Goal: Information Seeking & Learning: Check status

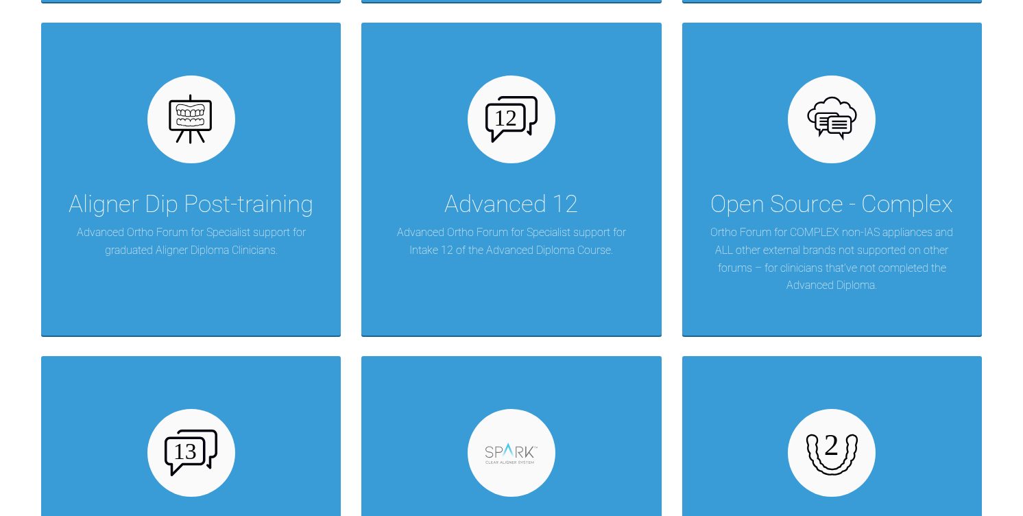
scroll to position [3239, 0]
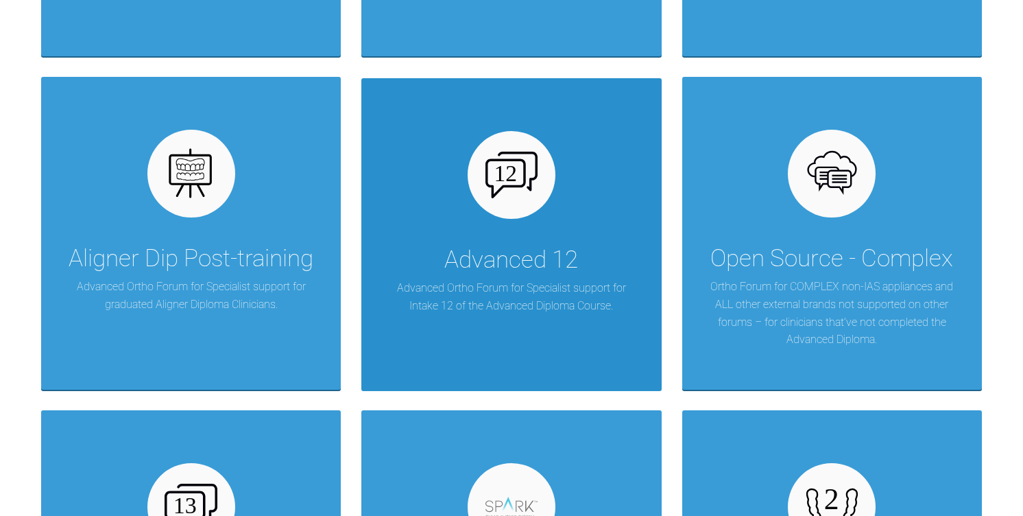
click at [471, 310] on p "Advanced Ortho Forum for Specialist support for Intake 12 of the Advanced Diplo…" at bounding box center [511, 296] width 259 height 35
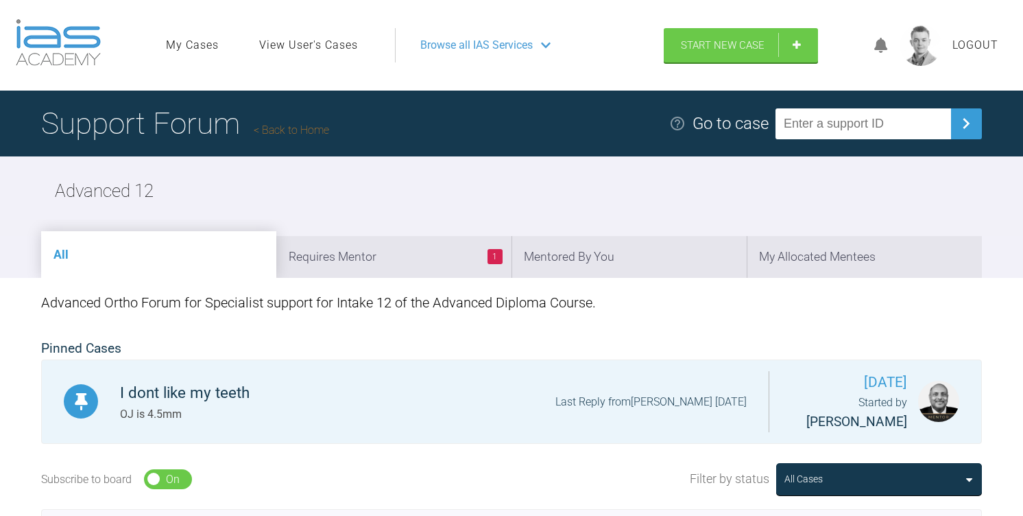
click at [287, 40] on link "View User's Cases" at bounding box center [308, 45] width 99 height 18
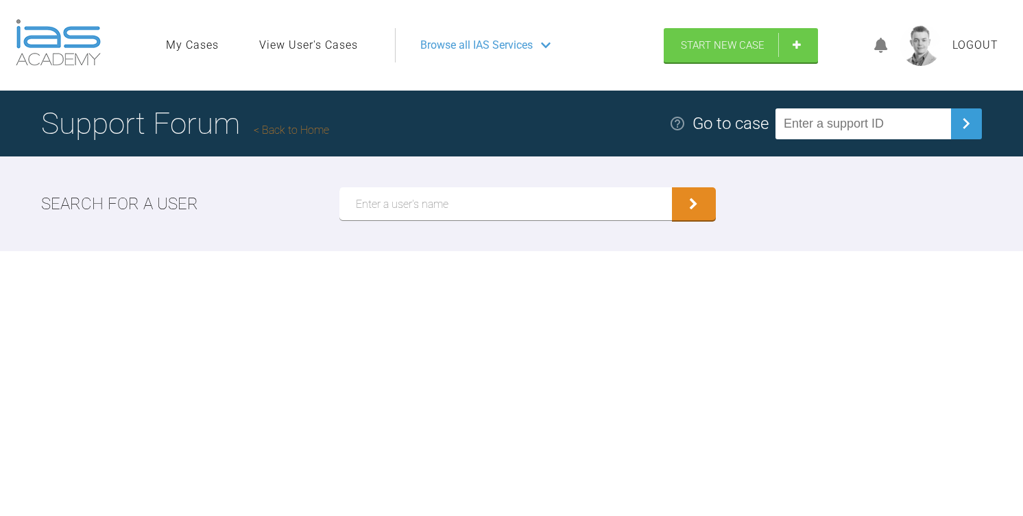
click at [444, 195] on input "text" at bounding box center [506, 203] width 333 height 33
type input "[PERSON_NAME]"
click at [672, 187] on button "submit" at bounding box center [694, 203] width 44 height 33
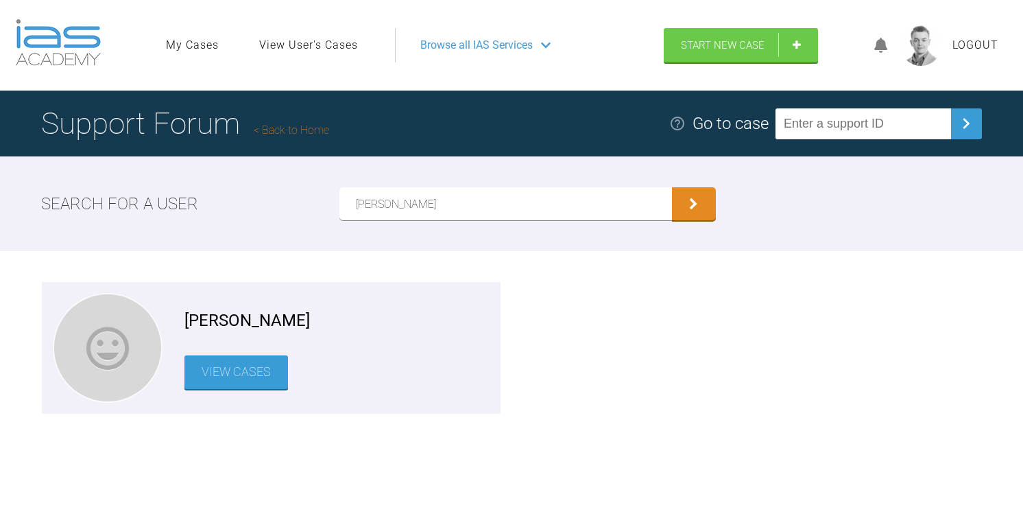
click at [248, 372] on link "View Cases" at bounding box center [237, 372] width 104 height 34
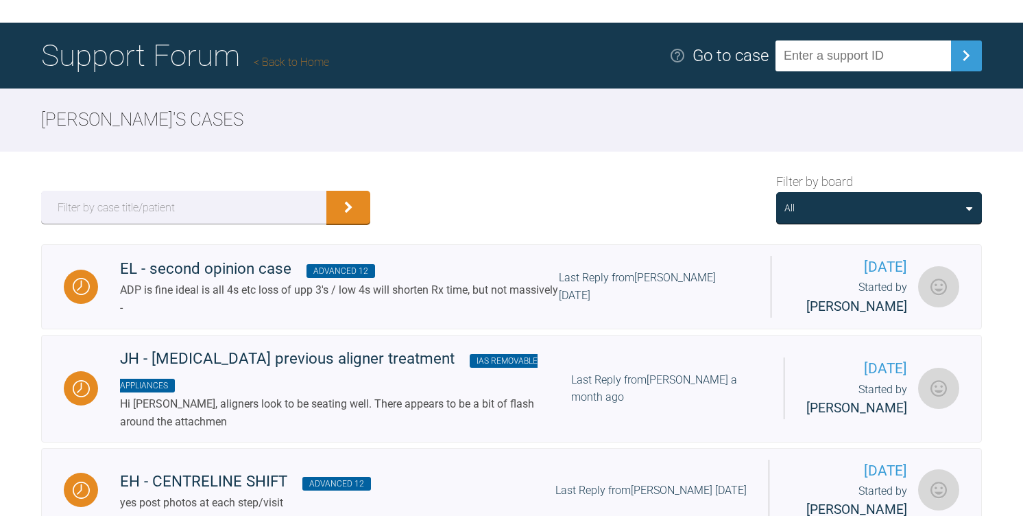
scroll to position [70, 0]
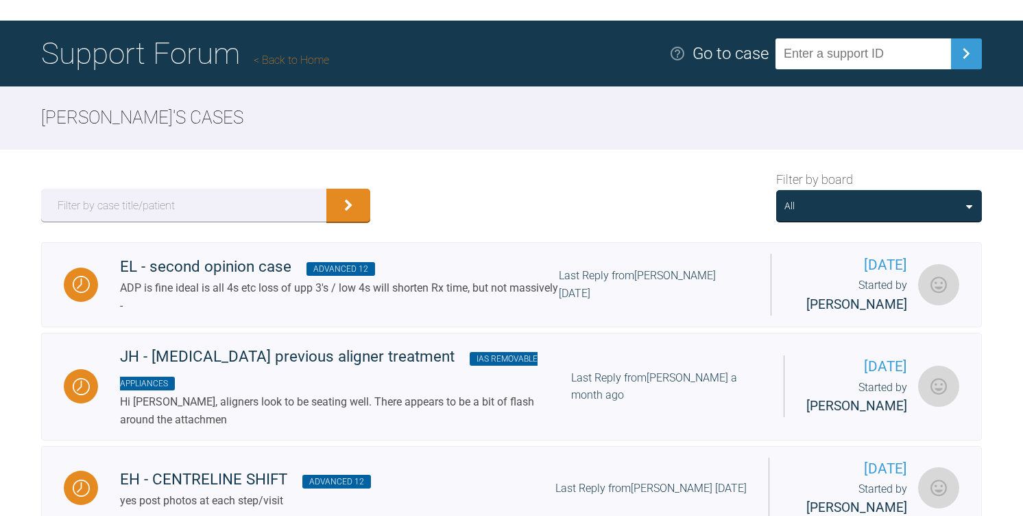
click at [867, 215] on div "All" at bounding box center [879, 206] width 206 height 32
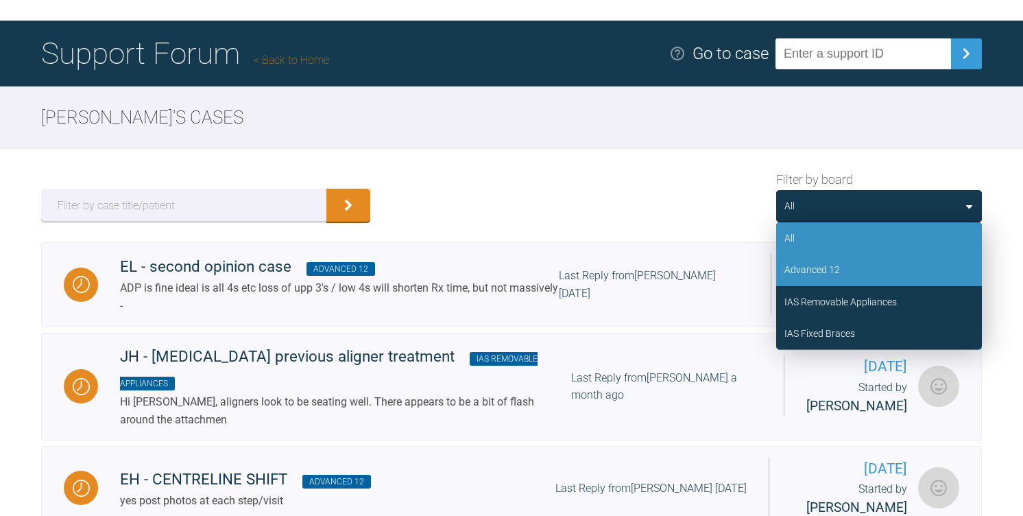
click at [847, 266] on div "Advanced 12" at bounding box center [879, 270] width 206 height 32
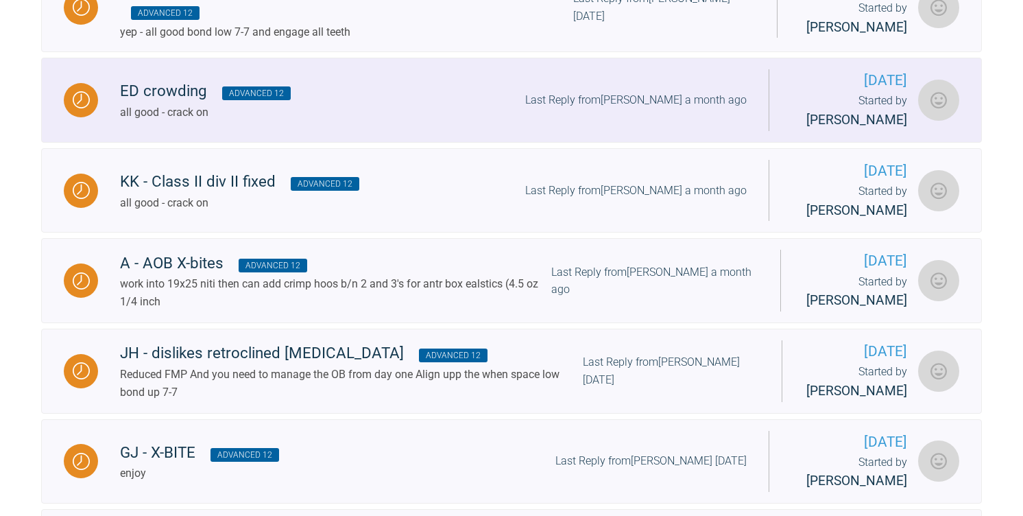
scroll to position [0, 0]
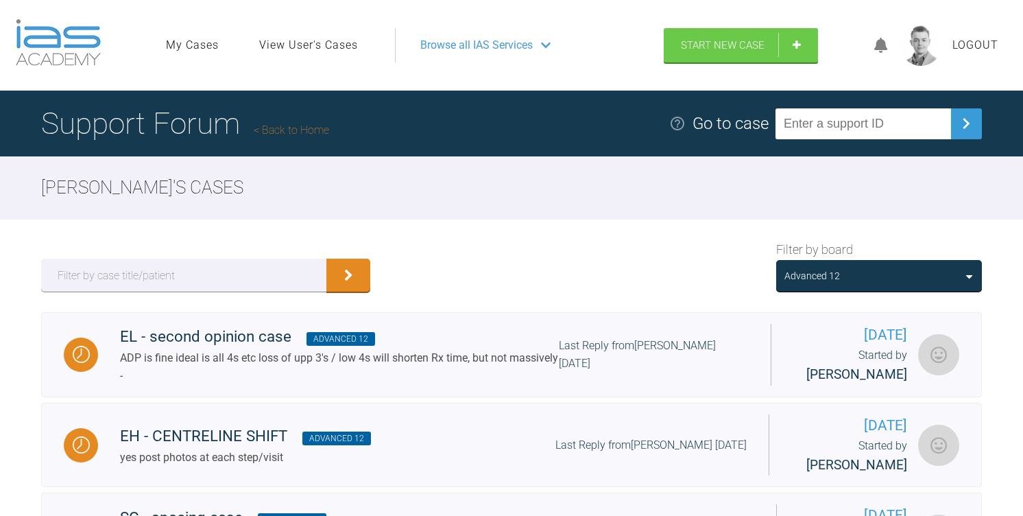
click at [891, 275] on div "Advanced 12" at bounding box center [879, 275] width 189 height 15
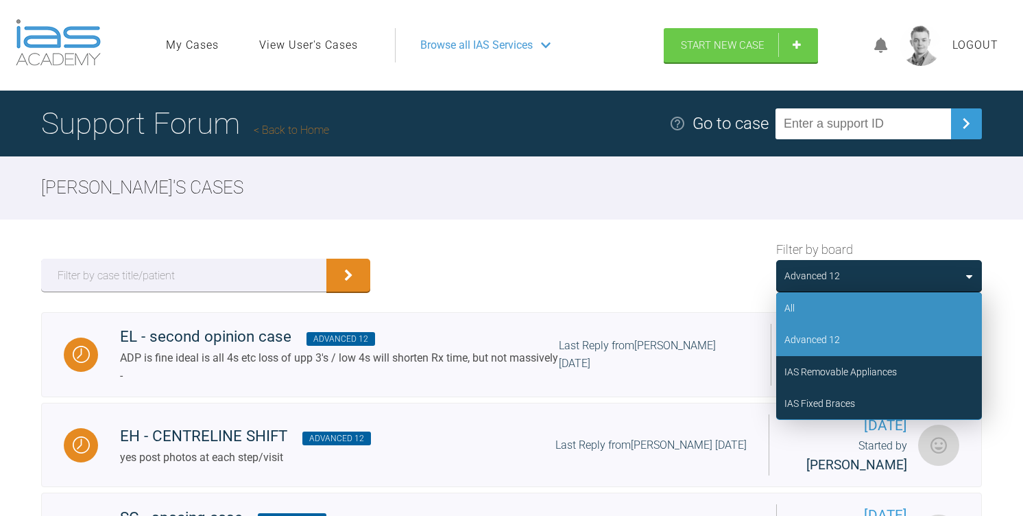
click at [833, 309] on div "All" at bounding box center [879, 308] width 206 height 32
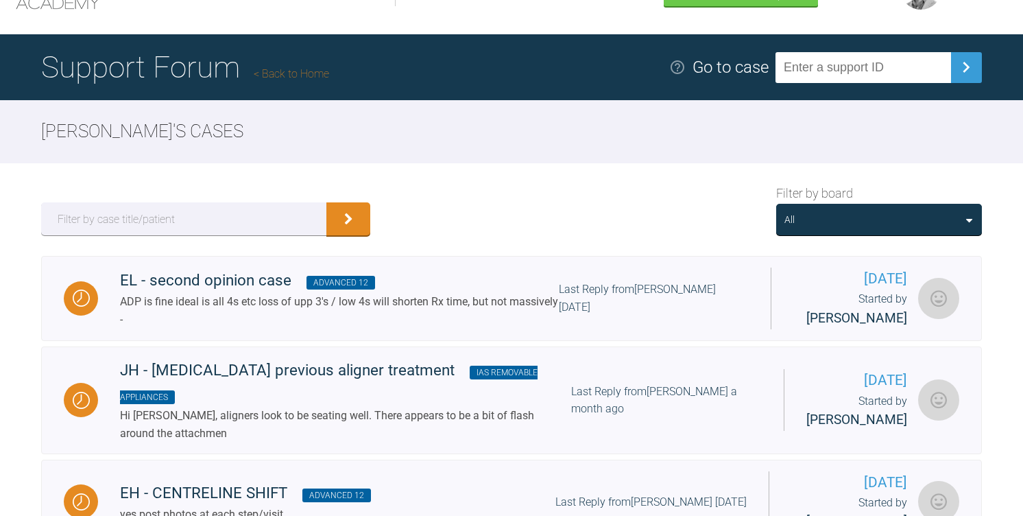
scroll to position [58, 0]
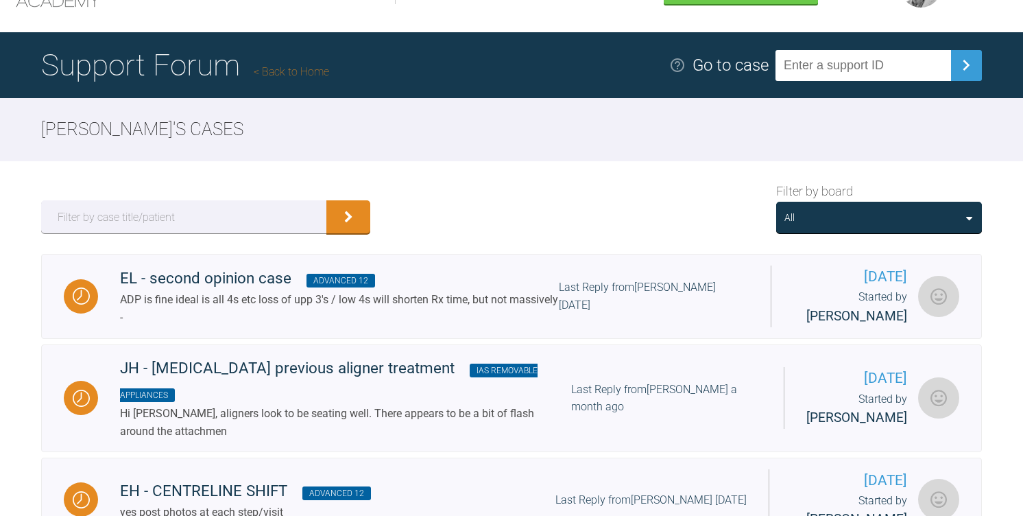
click at [785, 211] on div "All" at bounding box center [790, 217] width 10 height 15
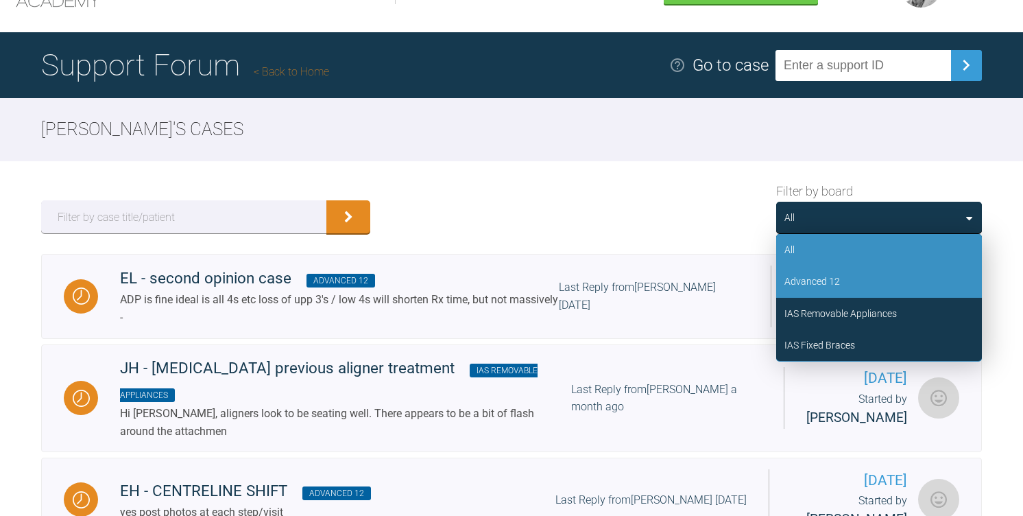
click at [846, 283] on div "Advanced 12" at bounding box center [879, 281] width 206 height 32
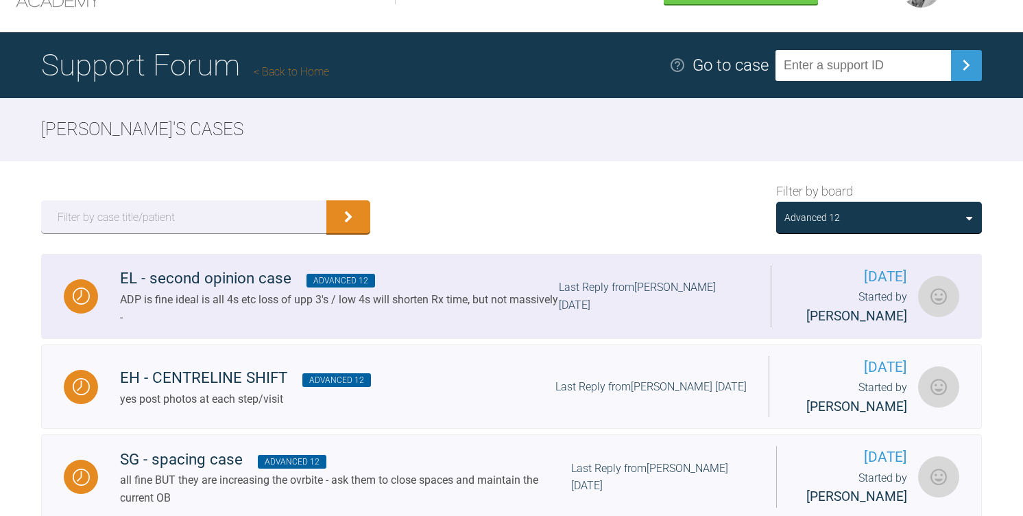
click at [288, 299] on div "ADP is fine ideal is all 4s etc loss of upp 3's / low 4s will shorten Rx time, …" at bounding box center [339, 308] width 439 height 35
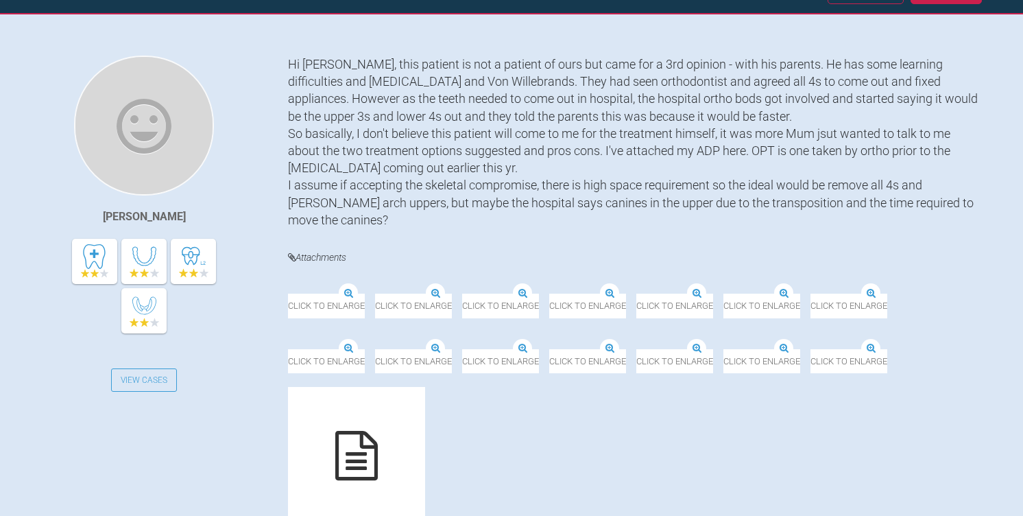
scroll to position [313, 0]
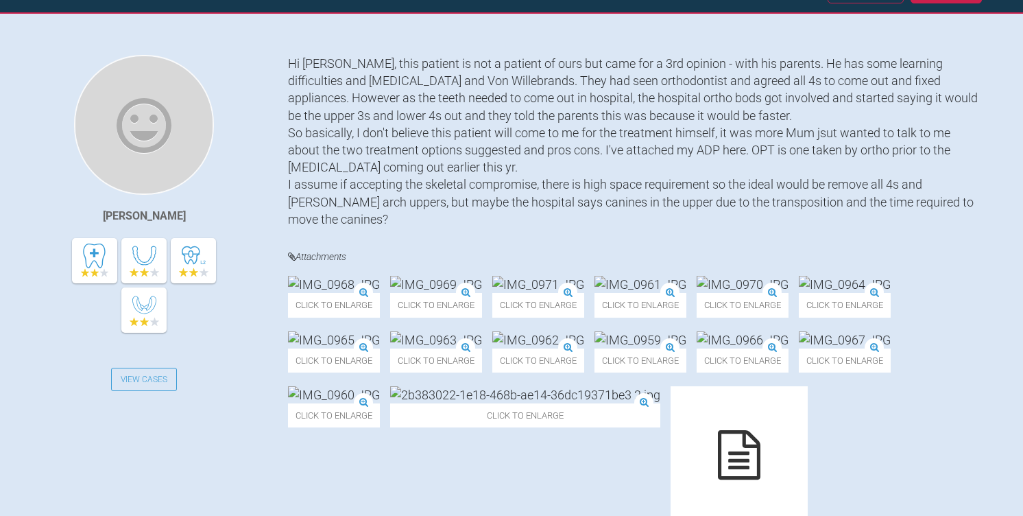
click at [369, 293] on img at bounding box center [334, 284] width 92 height 17
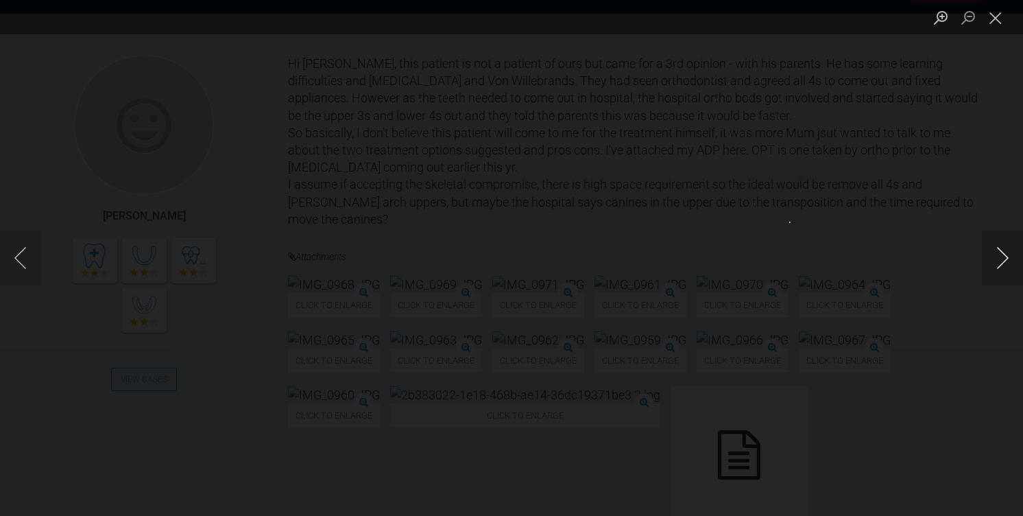
click at [999, 255] on button "Next image" at bounding box center [1002, 257] width 41 height 55
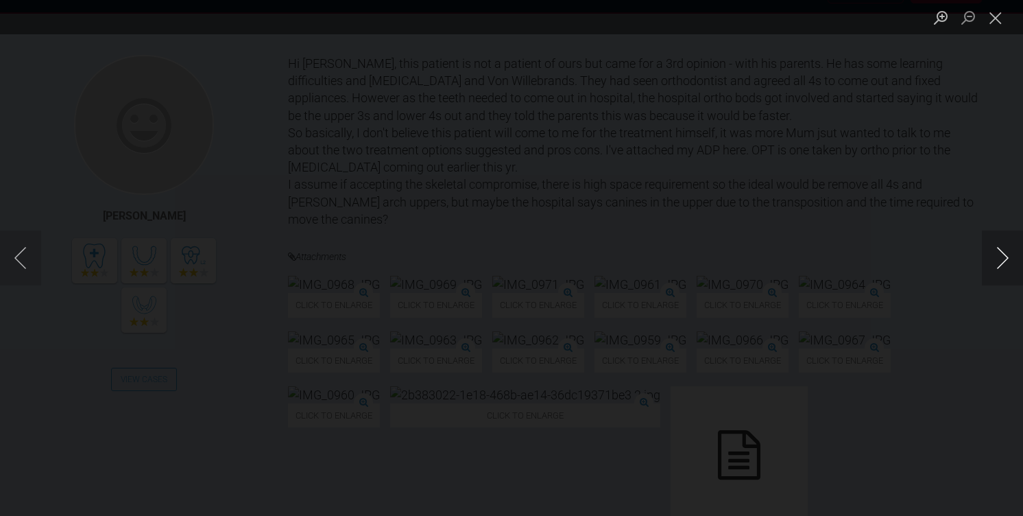
click at [999, 255] on button "Next image" at bounding box center [1002, 257] width 41 height 55
click at [999, 254] on button "Next image" at bounding box center [1002, 257] width 41 height 55
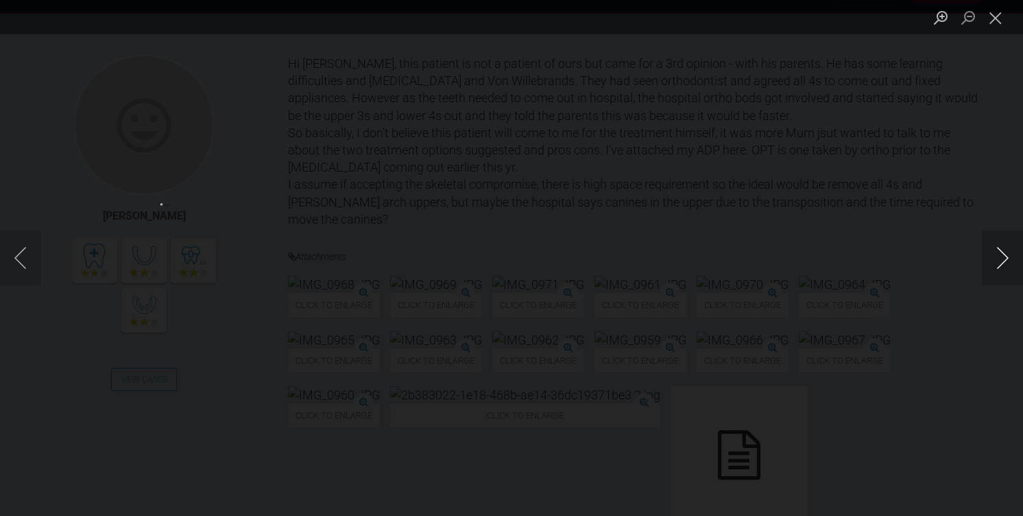
click at [999, 254] on button "Next image" at bounding box center [1002, 257] width 41 height 55
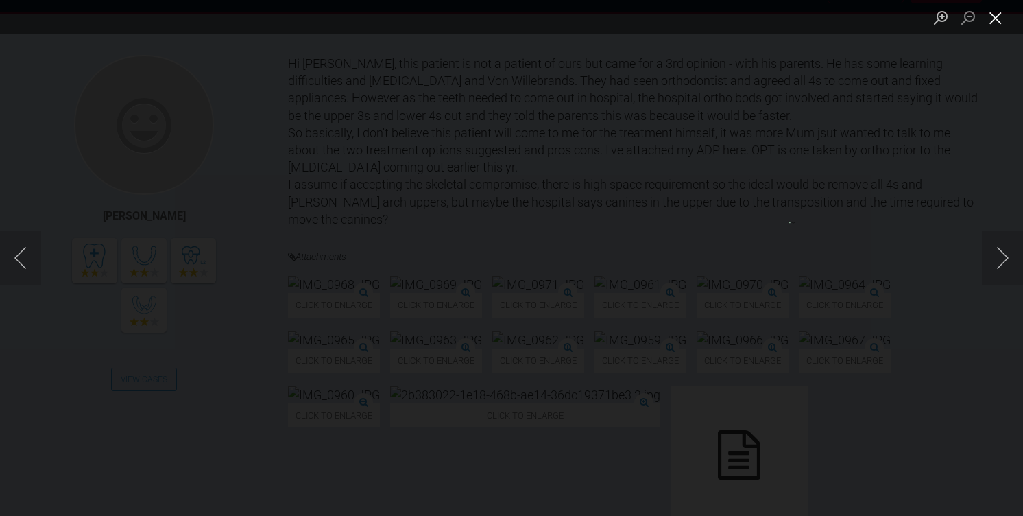
click at [995, 23] on button "Close lightbox" at bounding box center [995, 17] width 27 height 24
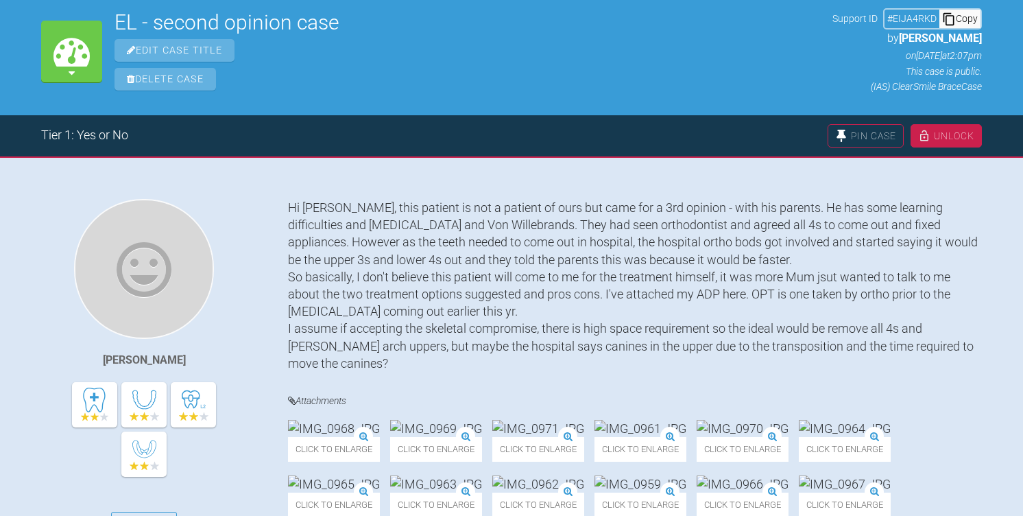
scroll to position [0, 0]
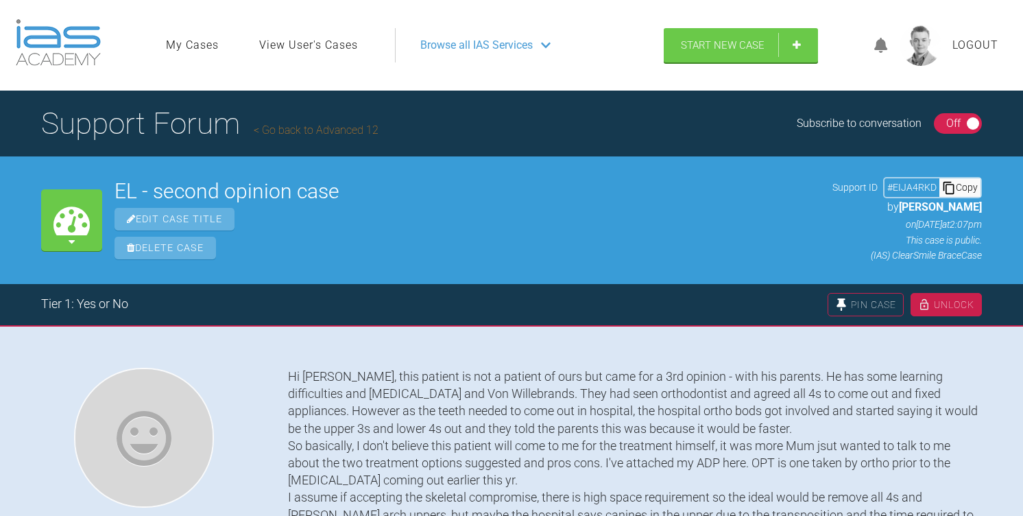
click at [966, 183] on div "Copy" at bounding box center [960, 187] width 41 height 18
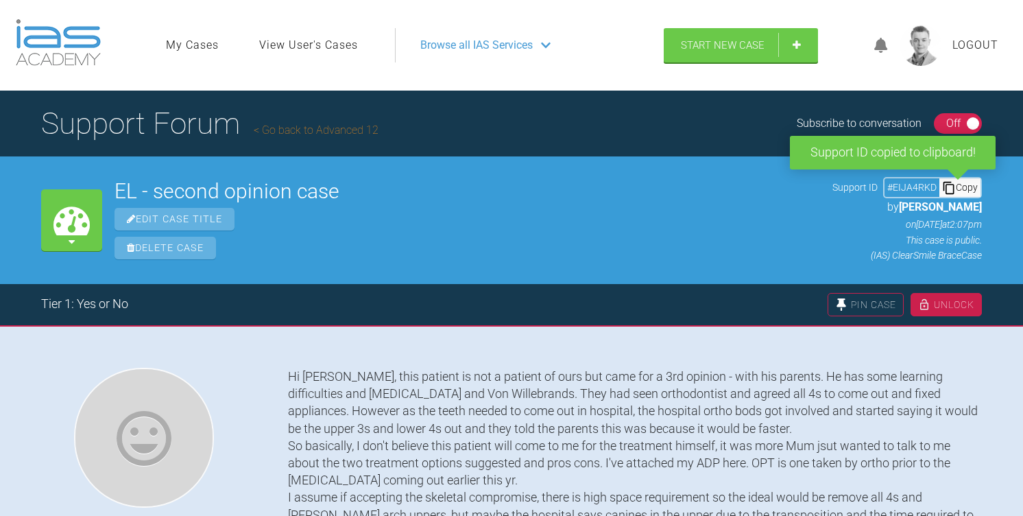
click at [966, 183] on div "Copy" at bounding box center [960, 187] width 41 height 18
click at [945, 189] on icon at bounding box center [949, 187] width 11 height 12
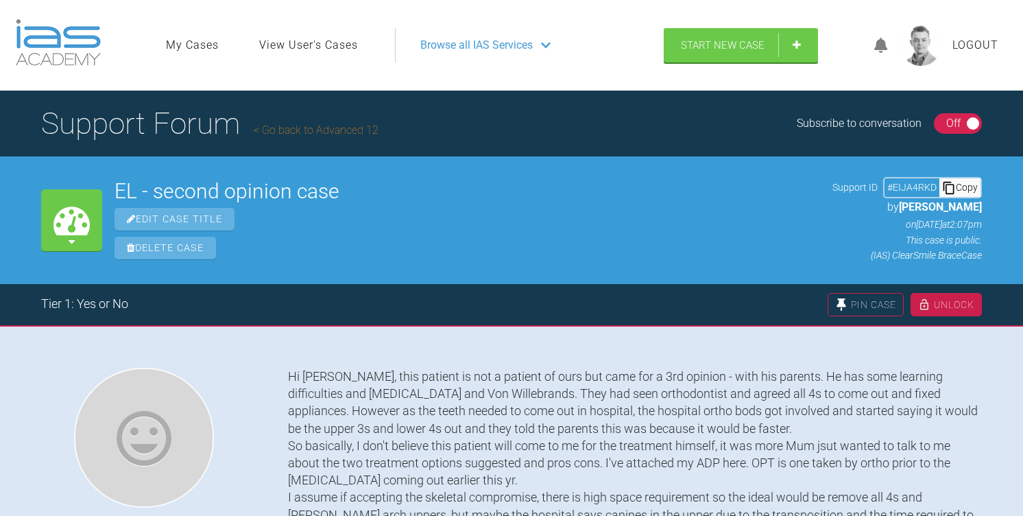
scroll to position [58, 0]
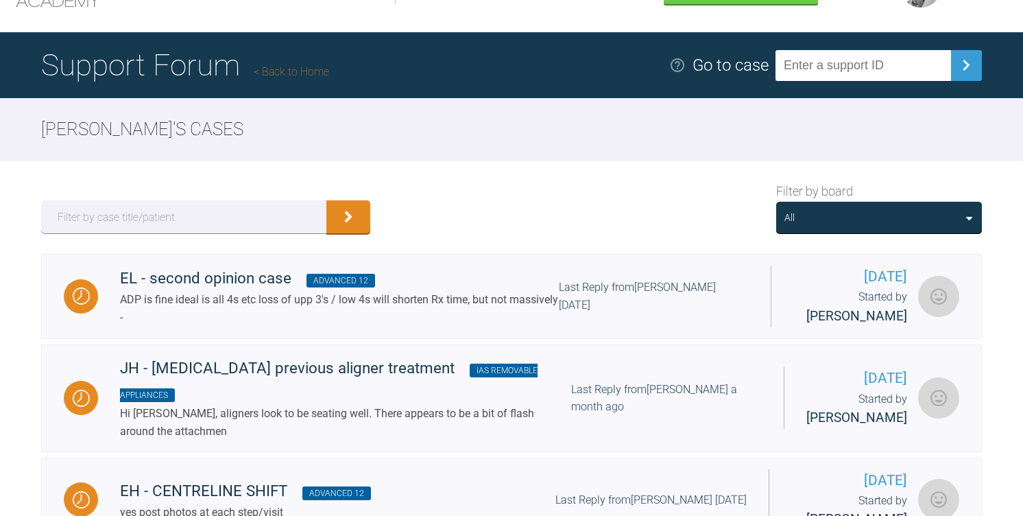
click at [828, 69] on input "text" at bounding box center [864, 65] width 176 height 31
paste input "VZPLWA89"
type input "VZPLWA89"
click at [843, 56] on input "text" at bounding box center [864, 65] width 176 height 31
paste input "X1OUPERK"
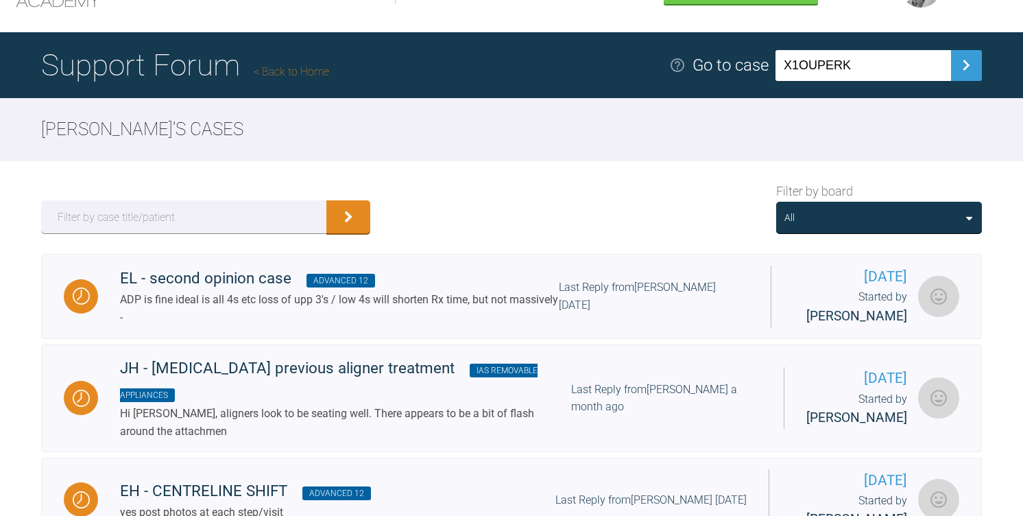
type input "X1OUPERK"
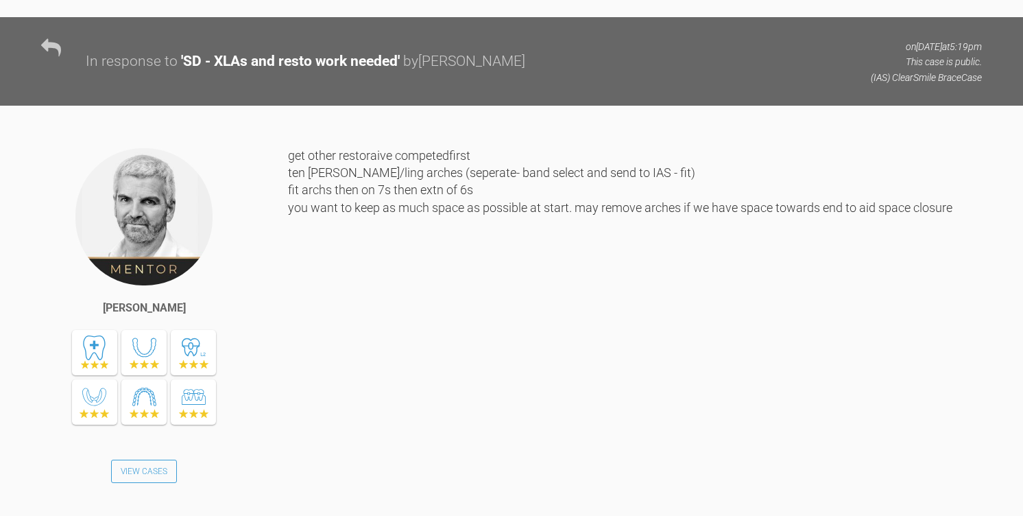
scroll to position [3019, 0]
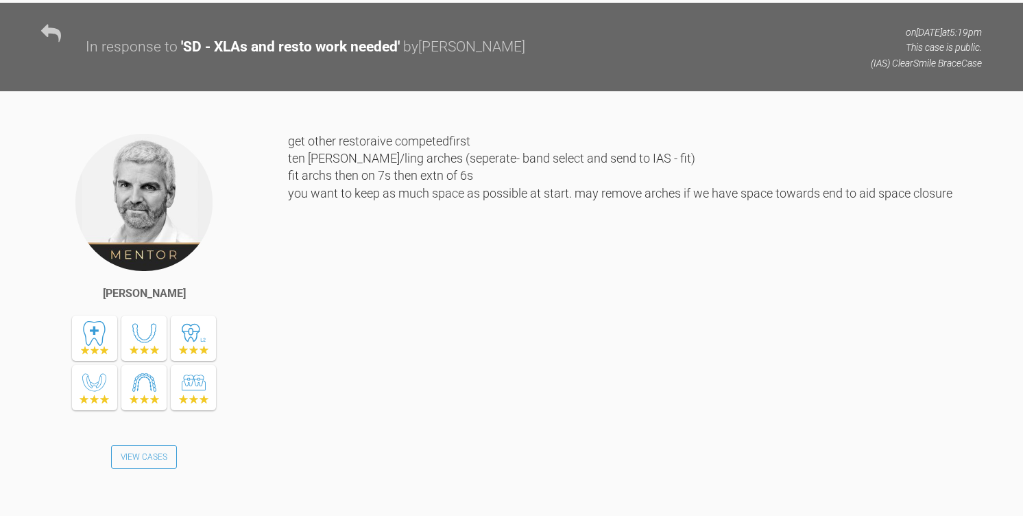
scroll to position [58, 0]
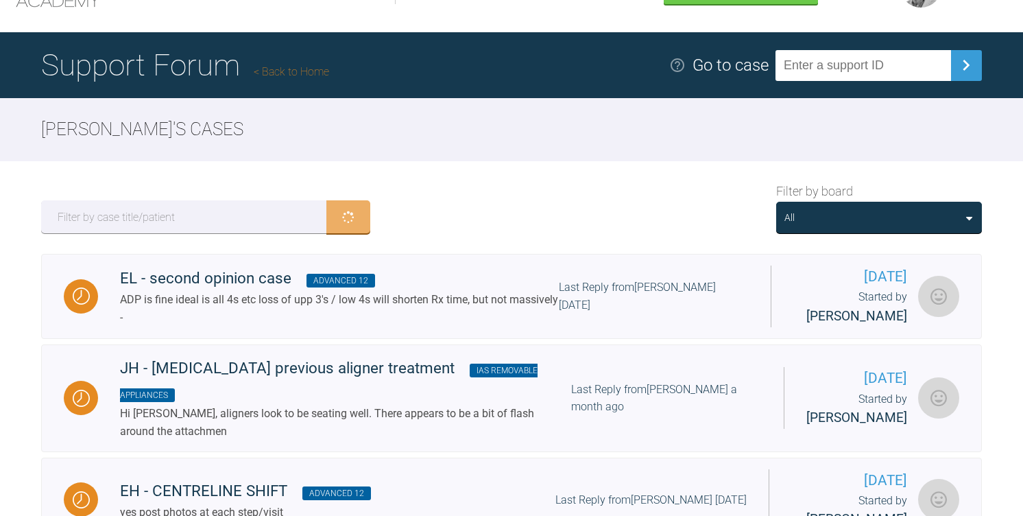
click at [836, 67] on input "text" at bounding box center [864, 65] width 176 height 31
paste input "BSVVZHMR"
type input "BSVVZHMR"
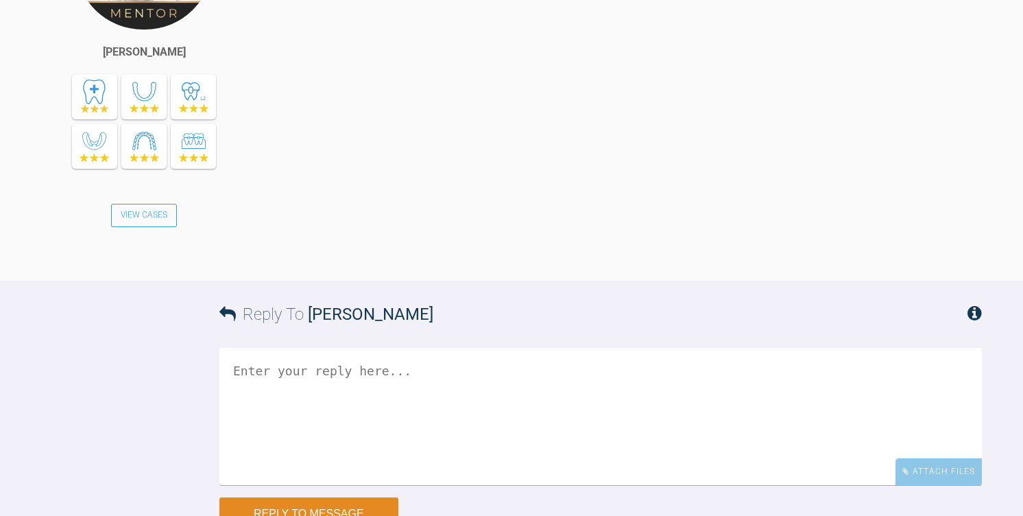
scroll to position [1078, 0]
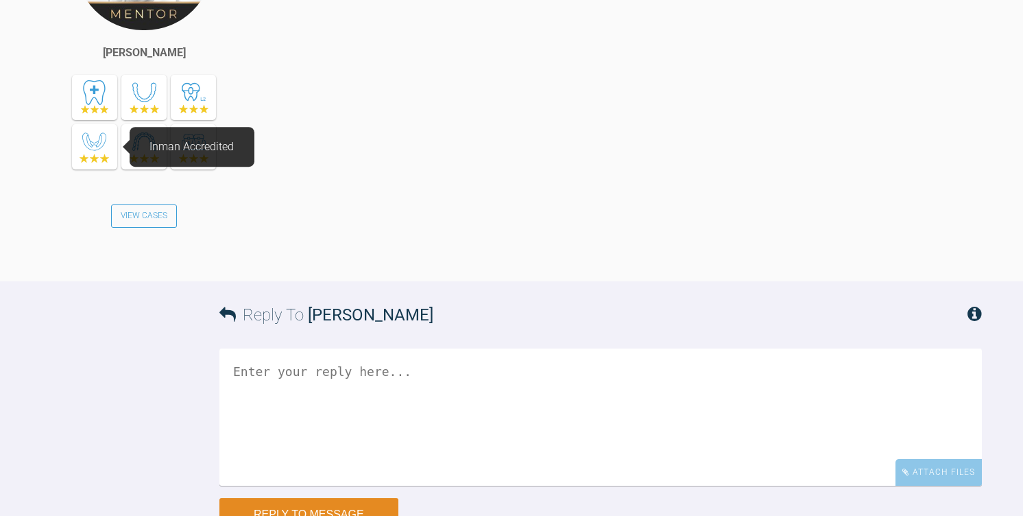
scroll to position [58, 0]
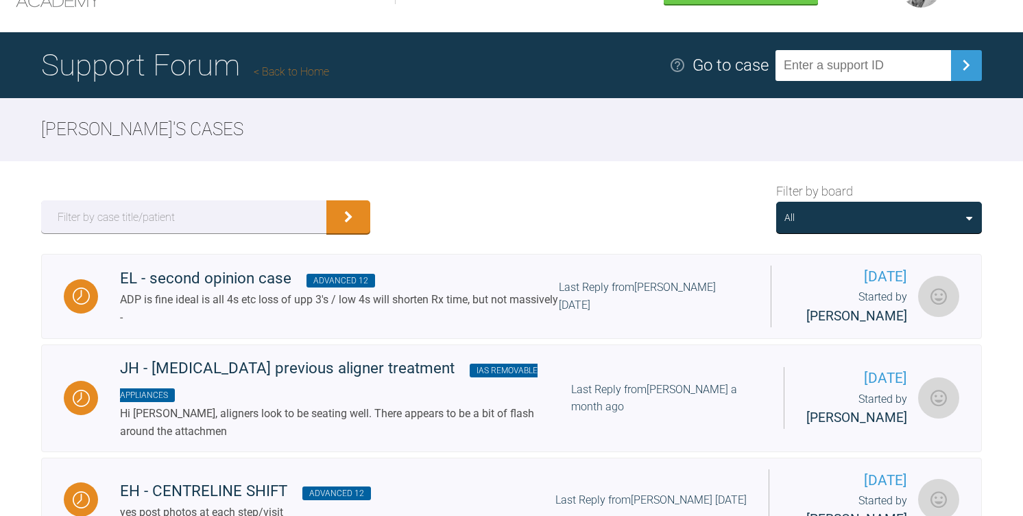
click at [865, 66] on input "text" at bounding box center [864, 65] width 176 height 31
paste input "OZHVPHJQ"
type input "OZHVPHJQ"
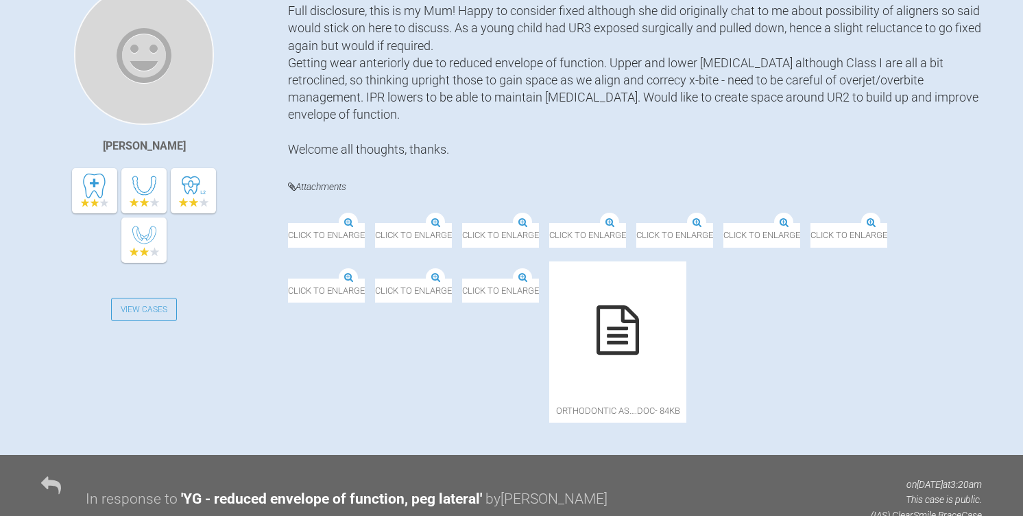
scroll to position [305, 0]
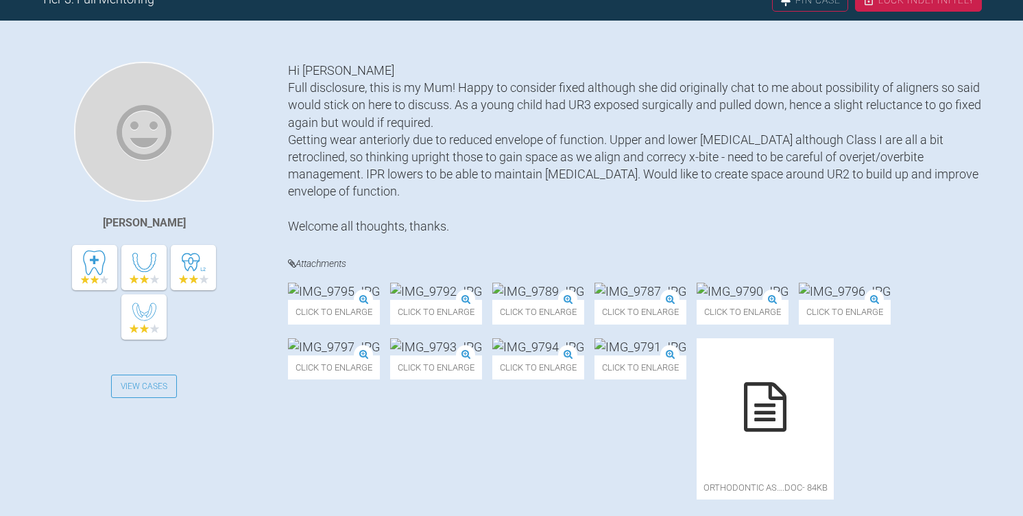
click at [331, 300] on img at bounding box center [334, 291] width 92 height 17
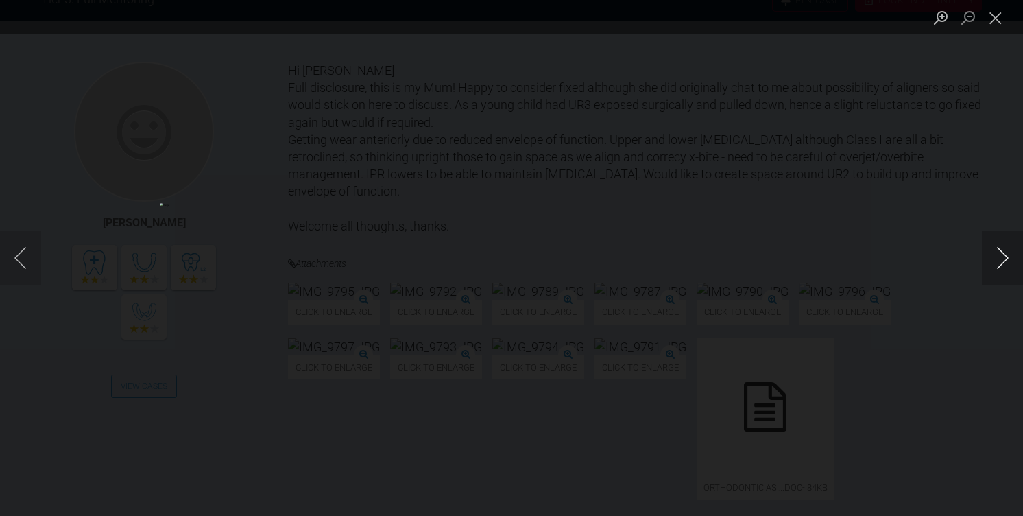
click at [1011, 261] on button "Next image" at bounding box center [1002, 257] width 41 height 55
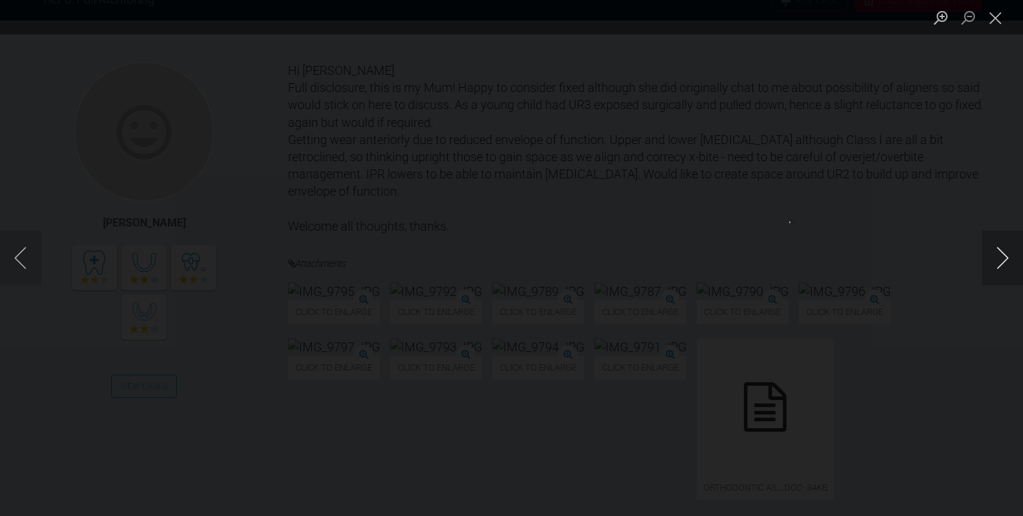
click at [1011, 261] on button "Next image" at bounding box center [1002, 257] width 41 height 55
click at [995, 23] on button "Close lightbox" at bounding box center [995, 17] width 27 height 24
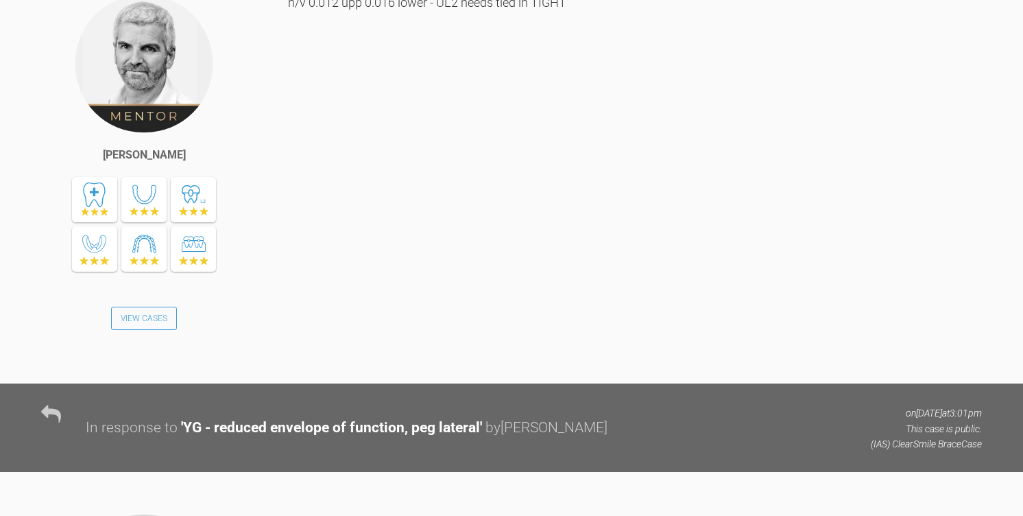
scroll to position [6218, 0]
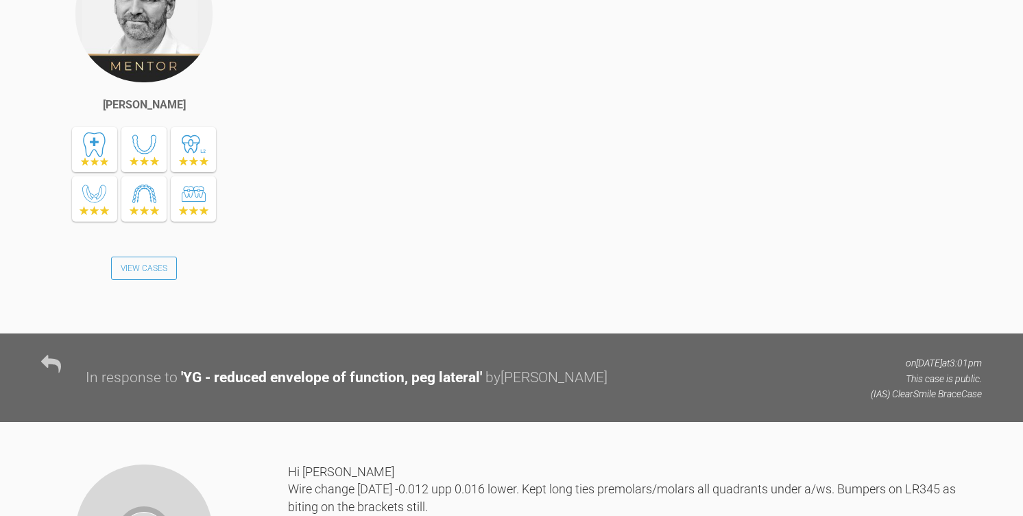
scroll to position [58, 0]
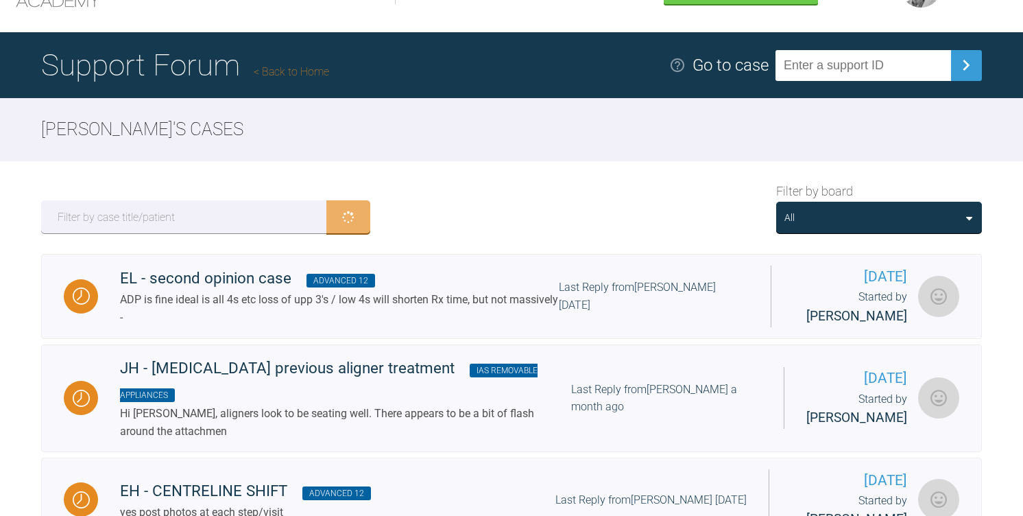
click at [863, 80] on input "text" at bounding box center [864, 65] width 176 height 31
paste input "BSVVZHMR"
type input "BSVVZHMR"
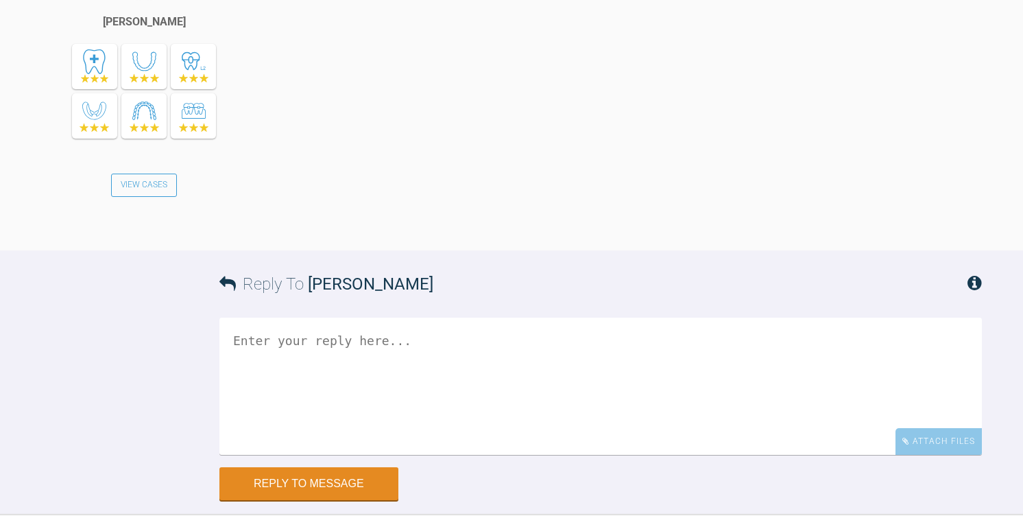
scroll to position [1499, 0]
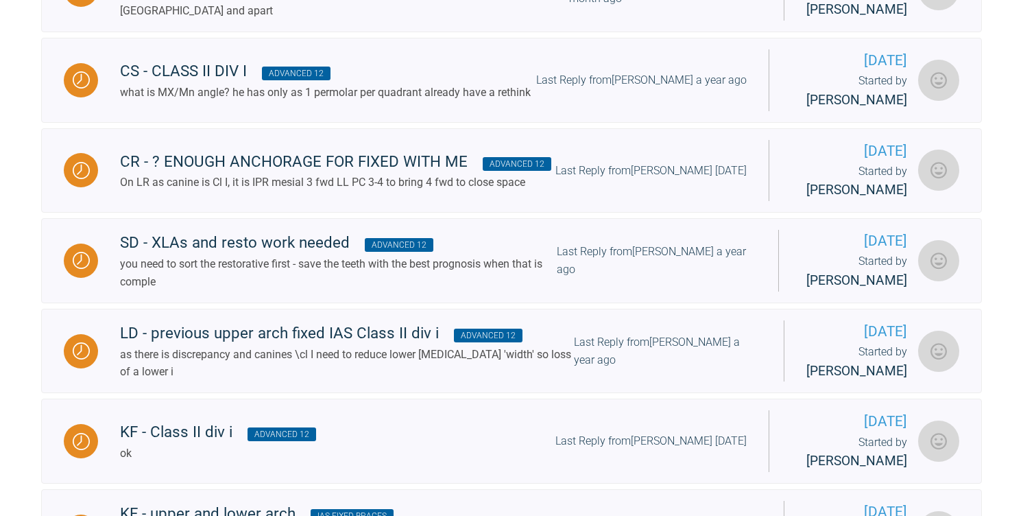
scroll to position [58, 0]
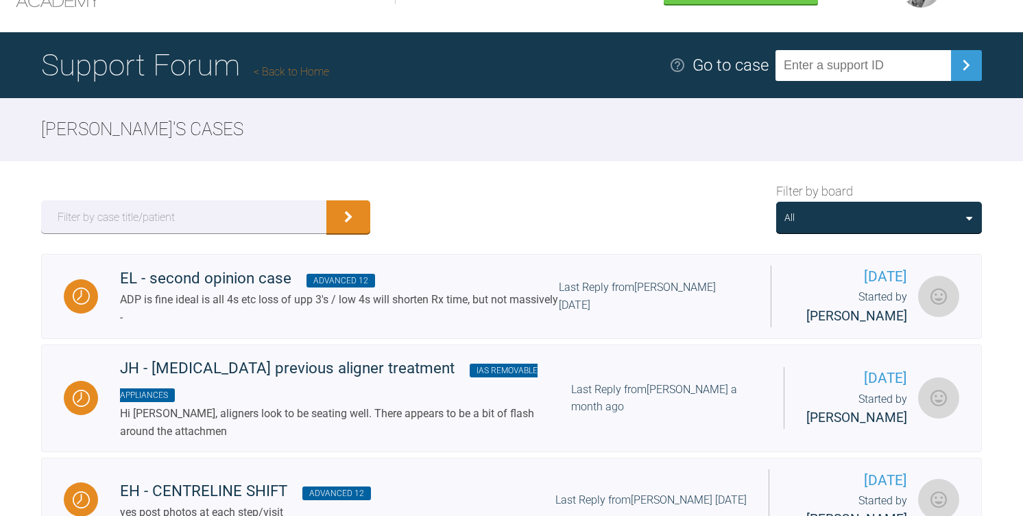
click at [838, 64] on input "text" at bounding box center [864, 65] width 176 height 31
paste input "YO0SW5ZL"
type input "YO0SW5ZL"
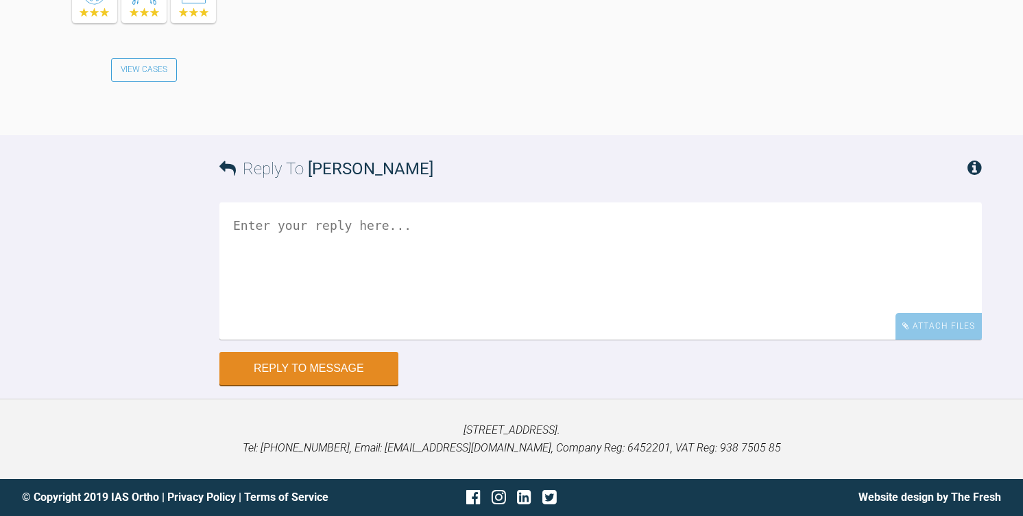
scroll to position [19237, 0]
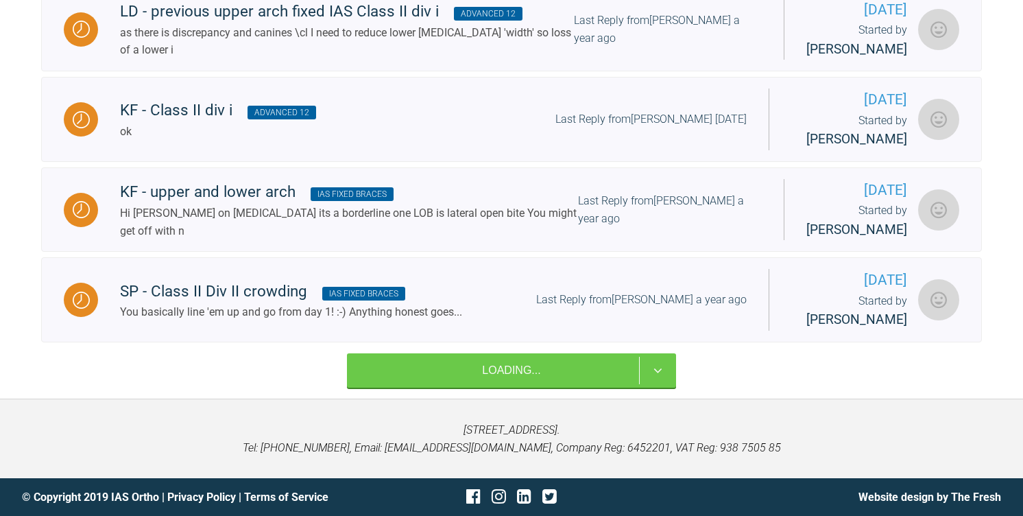
scroll to position [58, 0]
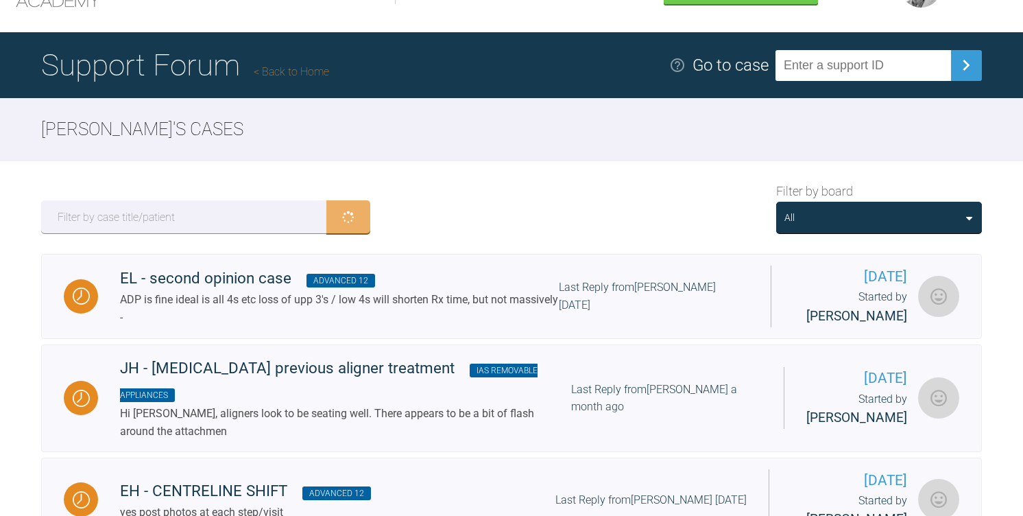
click at [881, 60] on input "text" at bounding box center [864, 65] width 176 height 31
paste input "FSJEORX7"
type input "FSJEORX7"
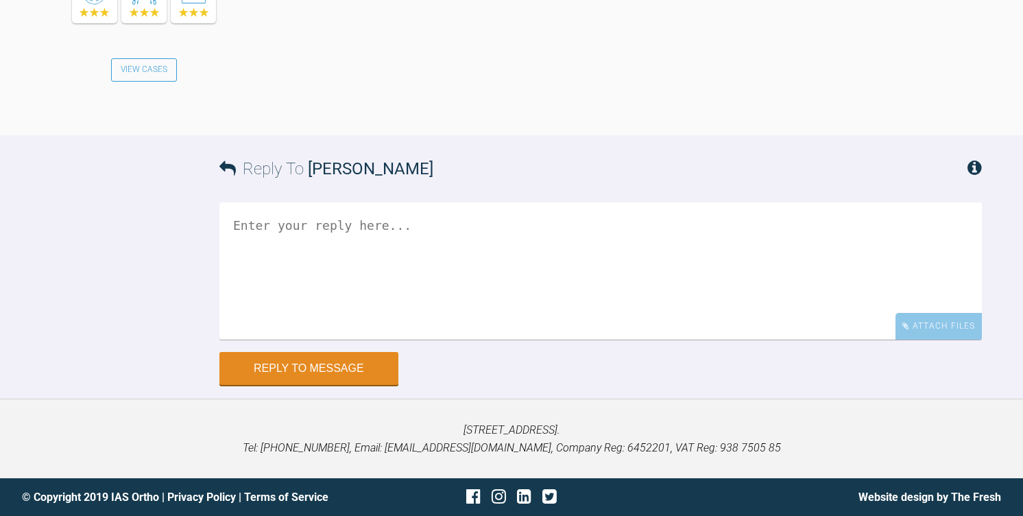
scroll to position [1464, 0]
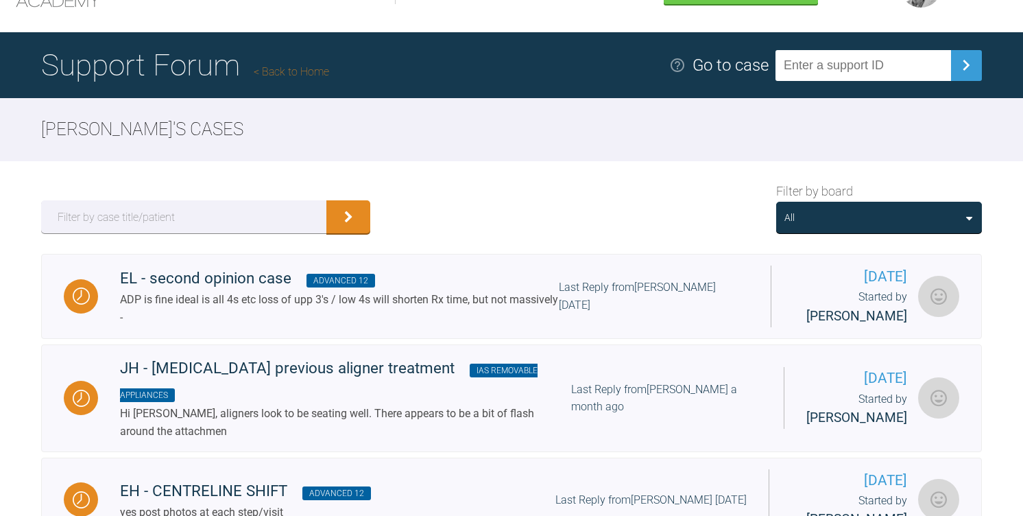
click at [878, 78] on input "text" at bounding box center [864, 65] width 176 height 31
paste input "TH987VND"
type input "TH987VND"
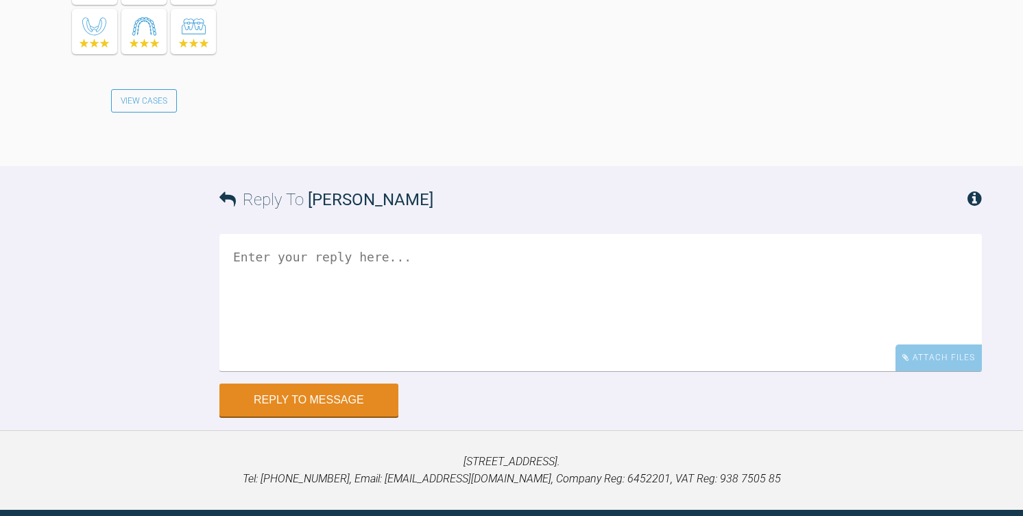
scroll to position [1449, 0]
